Goal: Book appointment/travel/reservation

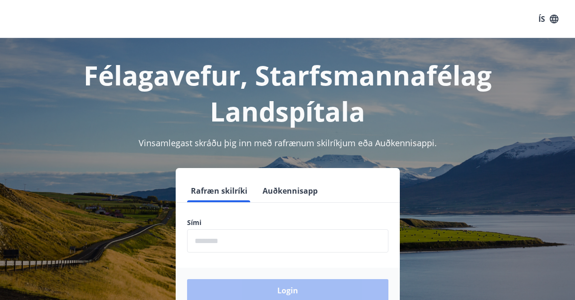
click at [223, 236] on input "phone" at bounding box center [287, 240] width 201 height 23
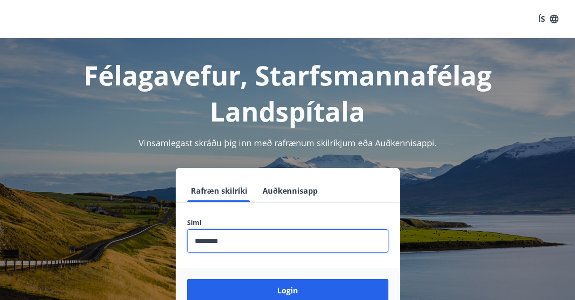
type input "********"
click at [187, 279] on button "Login" at bounding box center [287, 290] width 201 height 23
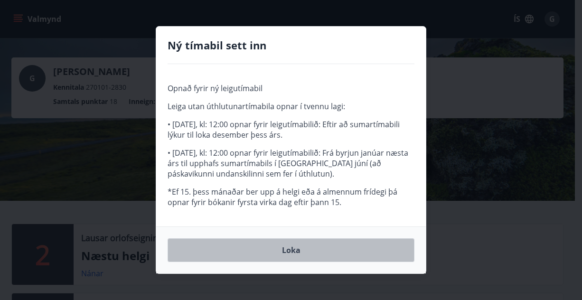
click at [241, 248] on button "Loka" at bounding box center [291, 250] width 247 height 24
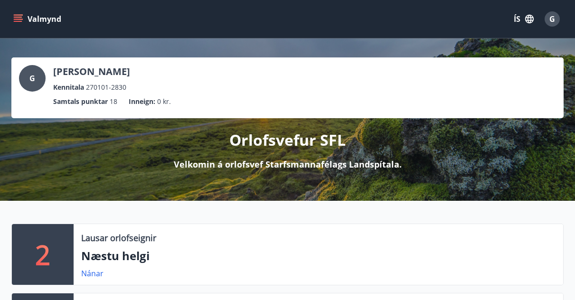
click at [13, 19] on icon "menu" at bounding box center [17, 18] width 9 height 9
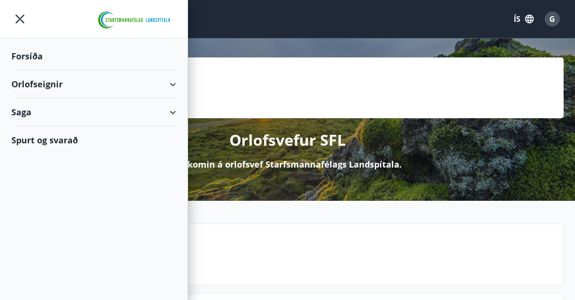
click at [170, 78] on div "Orlofseignir" at bounding box center [93, 84] width 165 height 28
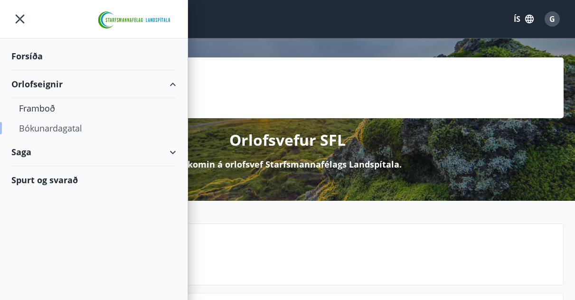
click at [68, 132] on div "Bókunardagatal" at bounding box center [94, 128] width 150 height 20
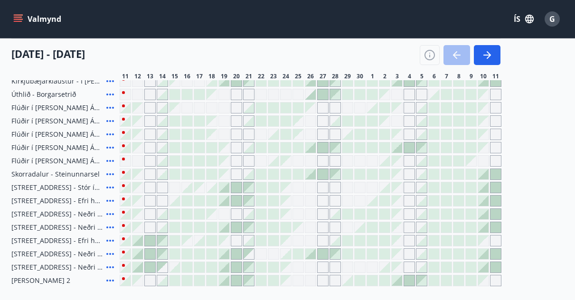
scroll to position [124, 0]
click at [112, 92] on icon at bounding box center [109, 93] width 11 height 11
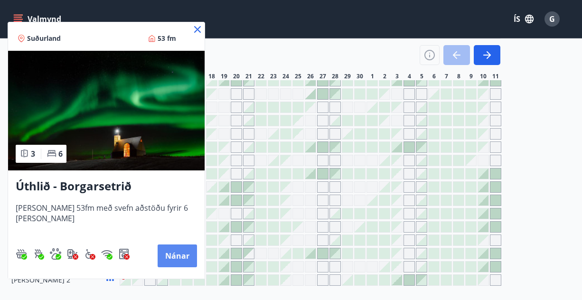
click at [167, 249] on button "Nánar" at bounding box center [177, 256] width 39 height 23
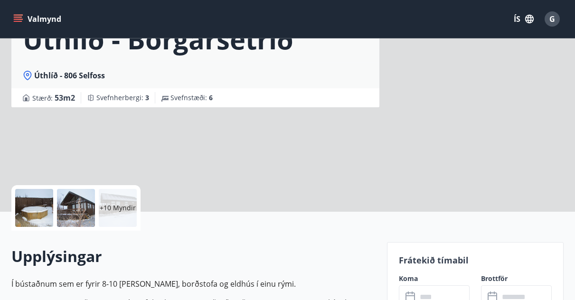
scroll to position [74, 0]
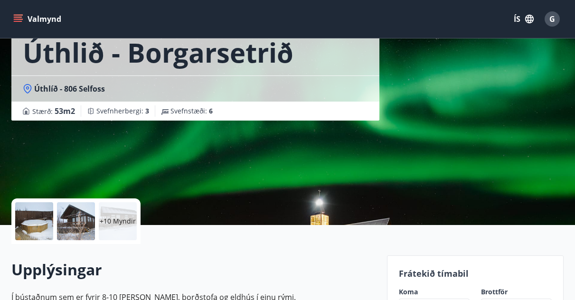
scroll to position [57, 0]
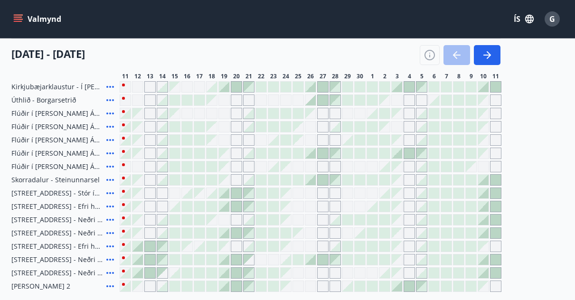
scroll to position [117, 0]
click at [109, 177] on icon at bounding box center [109, 180] width 11 height 11
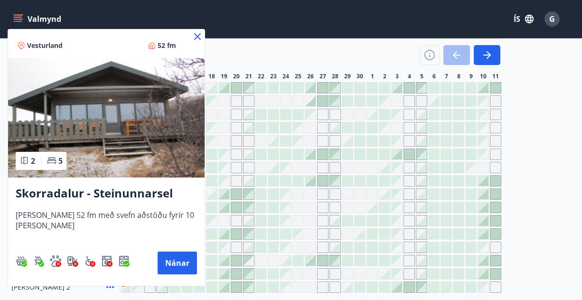
click at [201, 35] on icon at bounding box center [197, 36] width 11 height 11
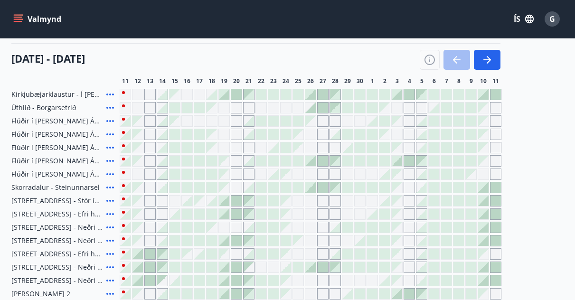
scroll to position [109, 0]
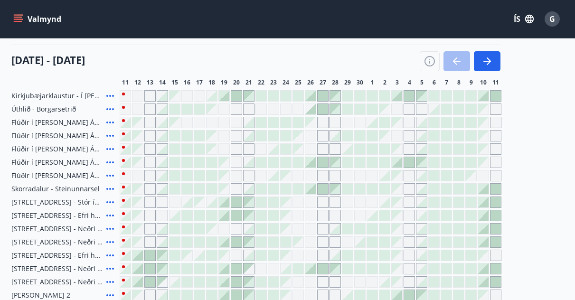
click at [108, 92] on icon at bounding box center [109, 95] width 11 height 11
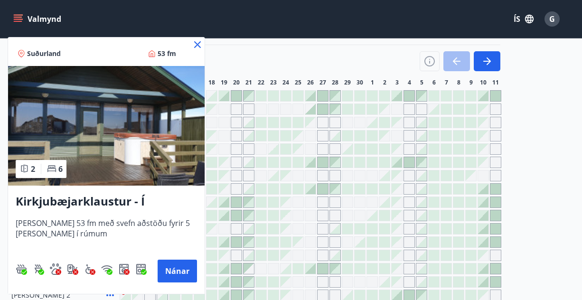
click at [195, 42] on icon at bounding box center [197, 44] width 7 height 7
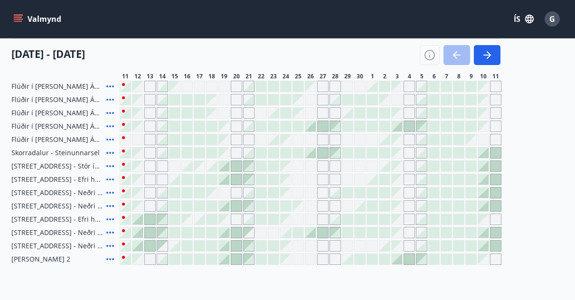
scroll to position [146, 0]
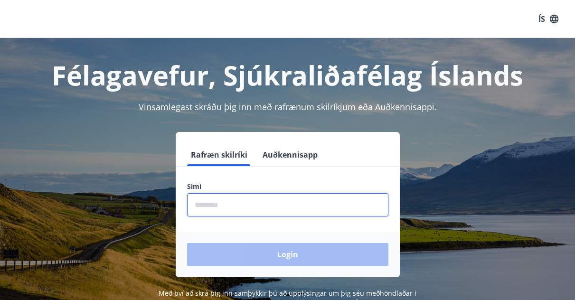
click at [267, 213] on input "phone" at bounding box center [287, 204] width 201 height 23
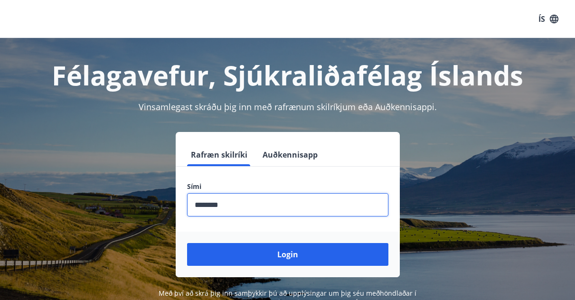
type input "********"
click at [187, 243] on button "Login" at bounding box center [287, 254] width 201 height 23
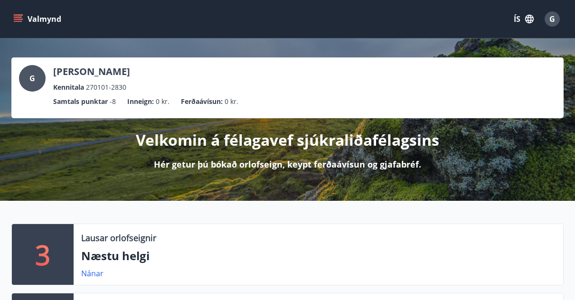
click at [22, 12] on button "Valmynd" at bounding box center [38, 18] width 54 height 17
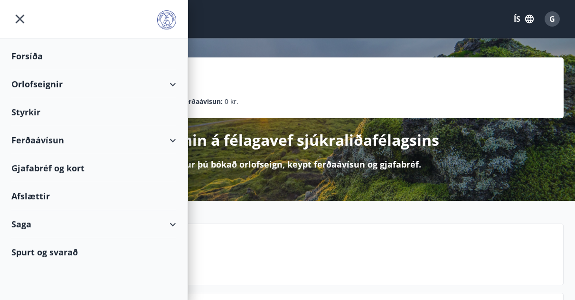
click at [169, 80] on div "Orlofseignir" at bounding box center [93, 84] width 165 height 28
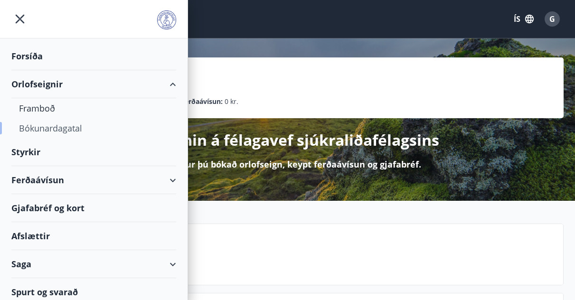
click at [57, 123] on div "Bókunardagatal" at bounding box center [94, 128] width 150 height 20
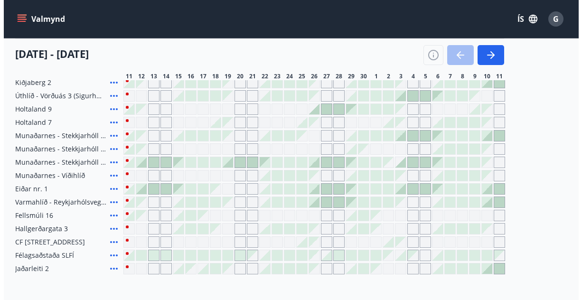
scroll to position [132, 0]
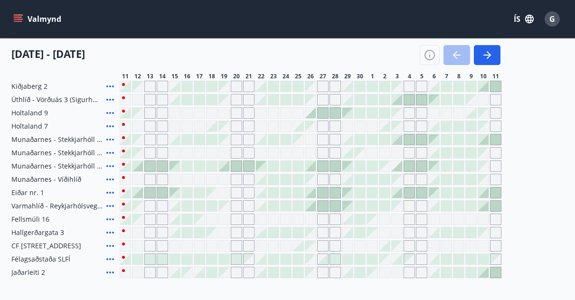
click at [108, 111] on icon at bounding box center [109, 112] width 11 height 11
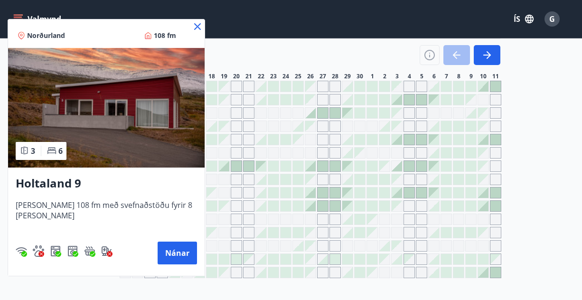
click at [194, 28] on icon at bounding box center [197, 26] width 7 height 7
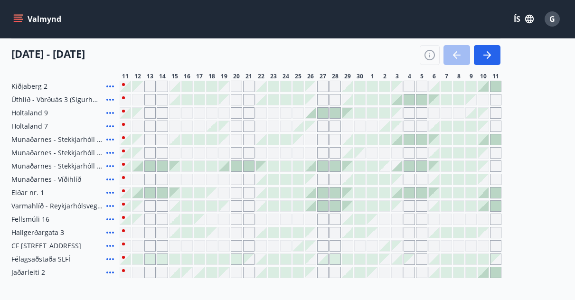
click at [108, 127] on icon at bounding box center [109, 126] width 11 height 11
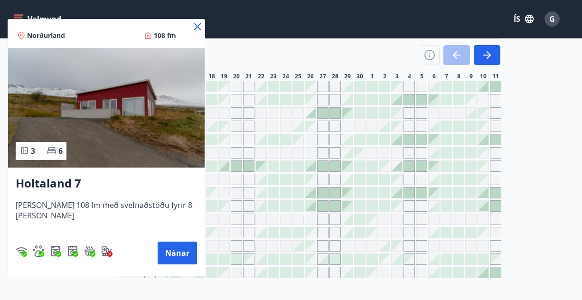
click at [192, 27] on icon at bounding box center [197, 26] width 11 height 11
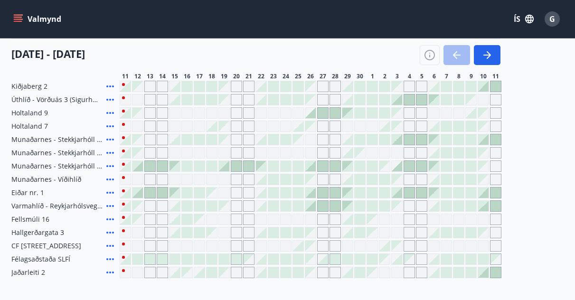
click at [110, 190] on icon at bounding box center [109, 192] width 11 height 11
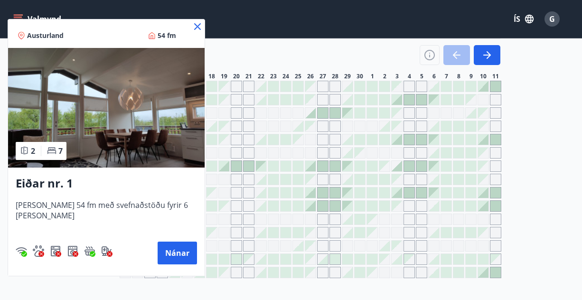
click at [192, 24] on icon at bounding box center [197, 26] width 11 height 11
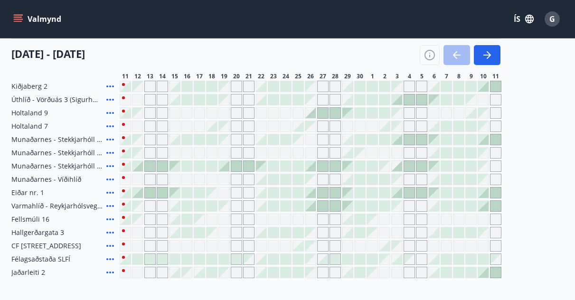
click at [108, 87] on icon at bounding box center [109, 86] width 11 height 11
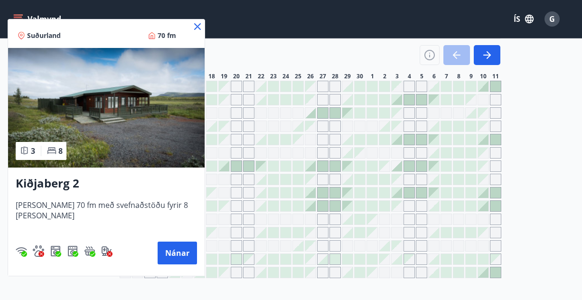
click at [192, 24] on icon at bounding box center [197, 26] width 11 height 11
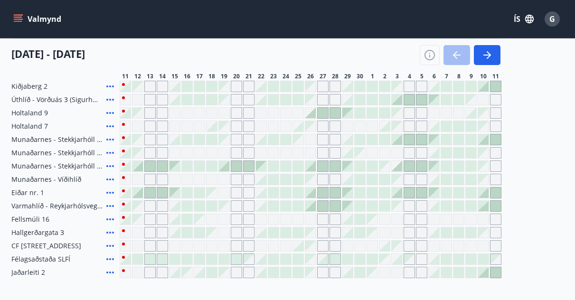
click at [111, 100] on icon at bounding box center [110, 100] width 8 height 2
